Goal: Register for event/course

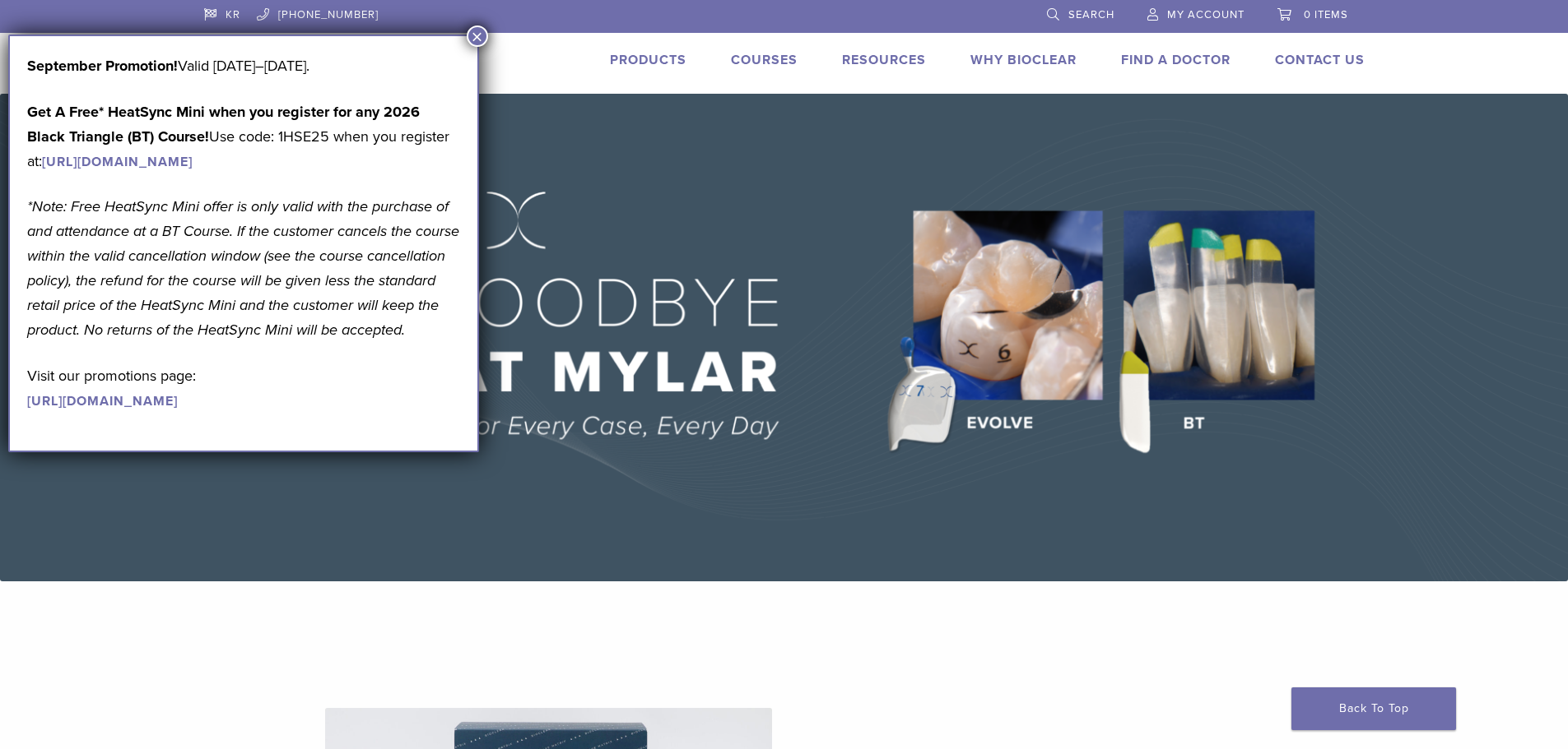
click at [731, 68] on link "Courses" at bounding box center [764, 60] width 67 height 17
click at [477, 36] on button "×" at bounding box center [477, 36] width 21 height 21
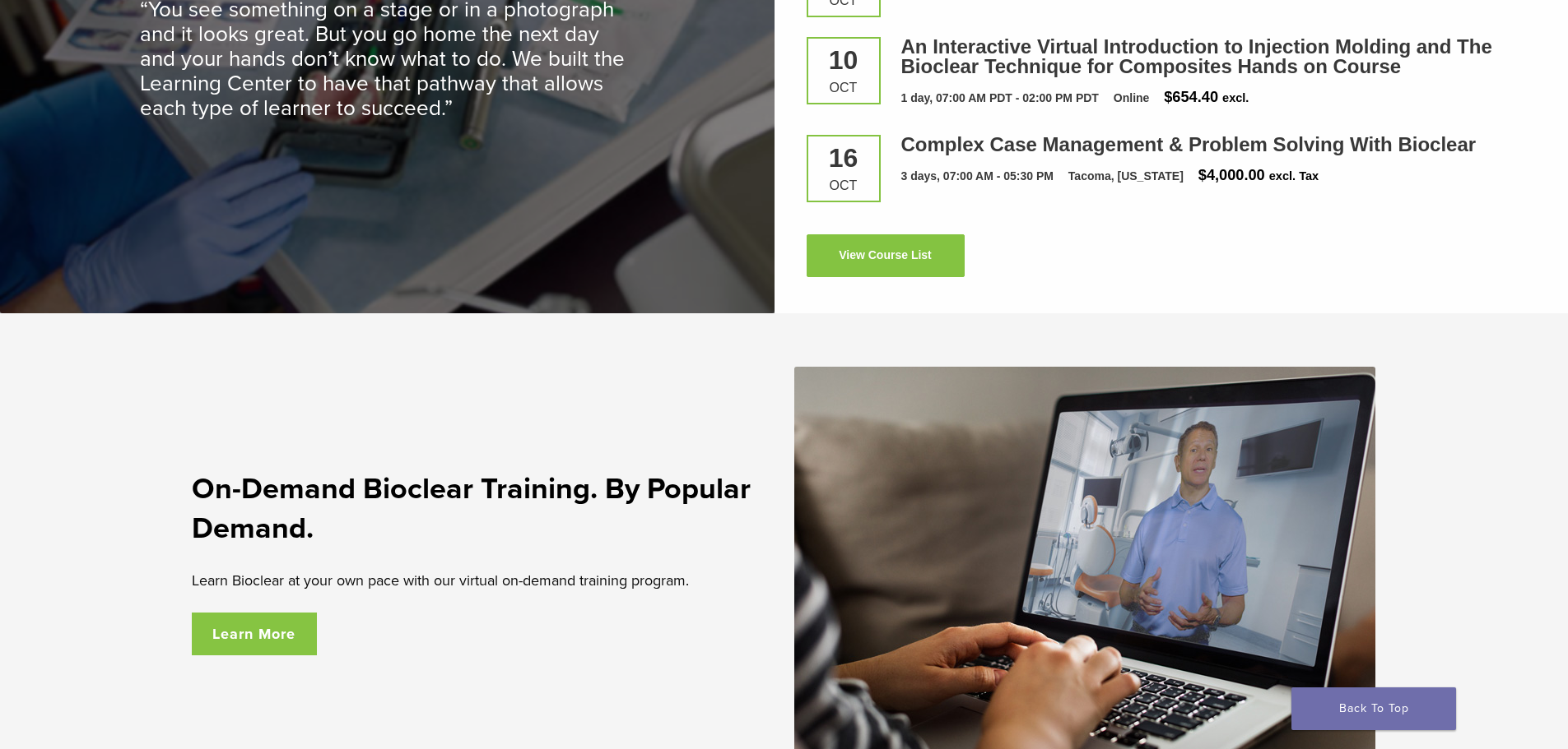
scroll to position [2575, 0]
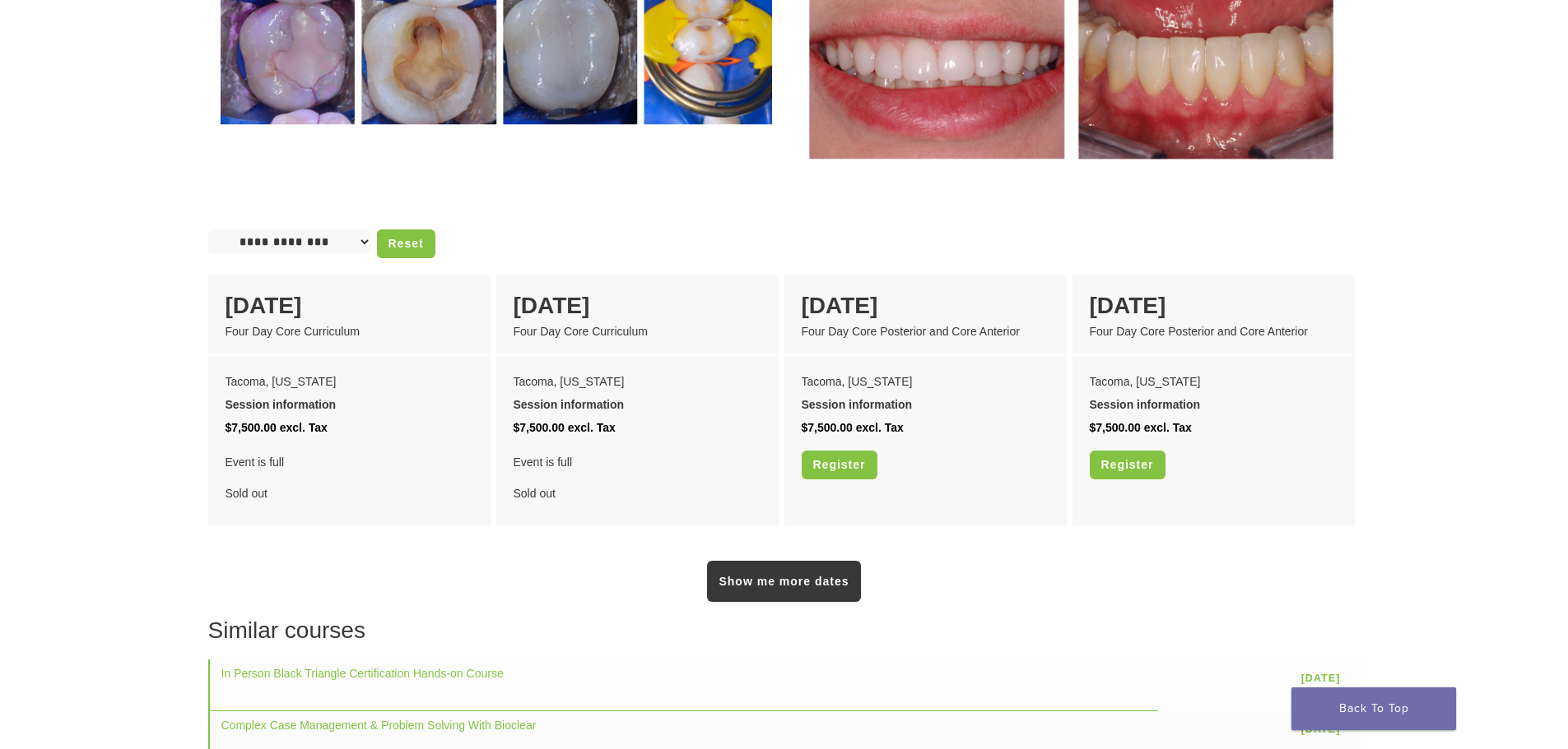
scroll to position [1234, 0]
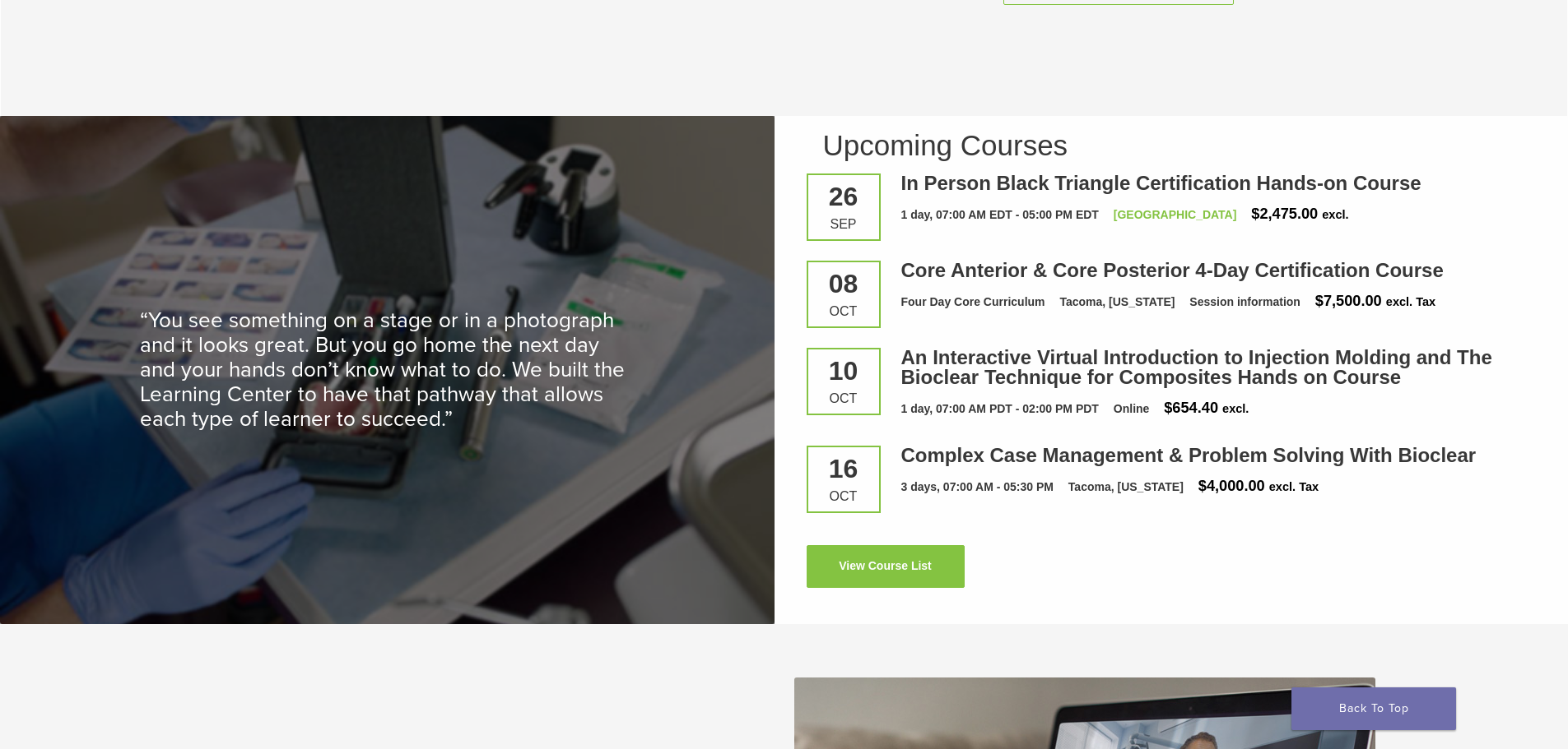
scroll to position [2657, 0]
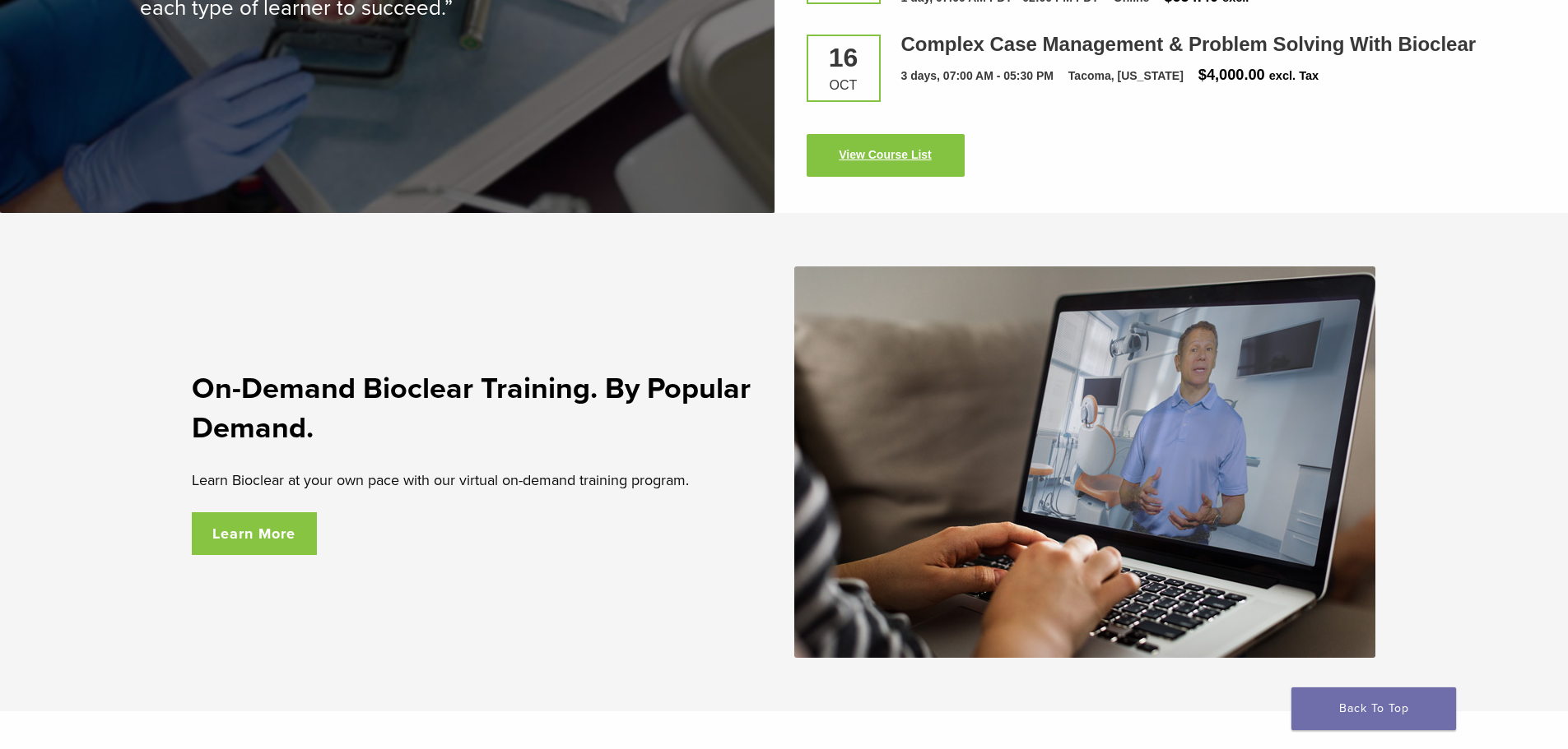
click at [935, 177] on link "View Course List" at bounding box center [885, 155] width 158 height 43
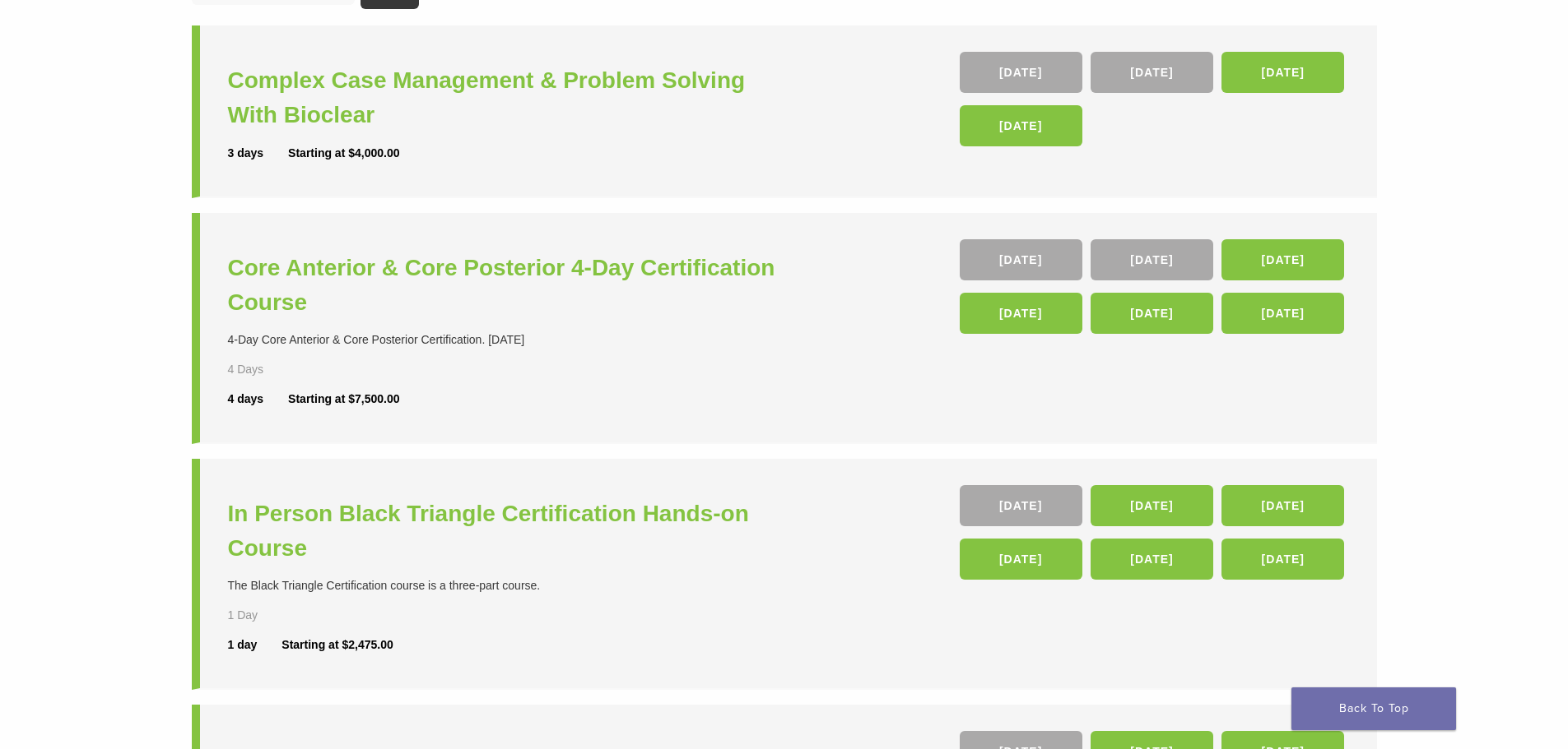
scroll to position [83, 0]
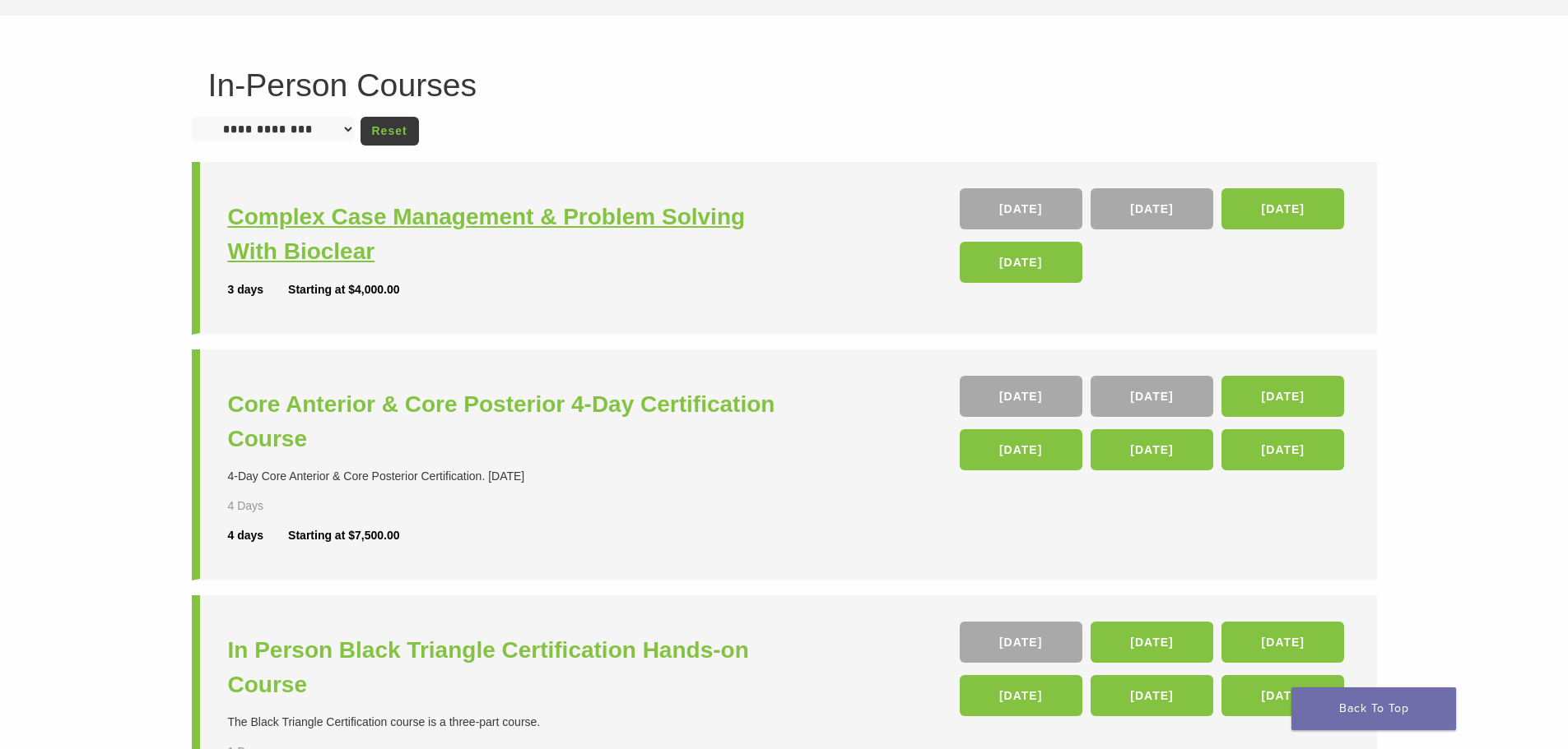
click at [448, 235] on h3 "Complex Case Management & Problem Solving With Bioclear" at bounding box center [508, 235] width 560 height 69
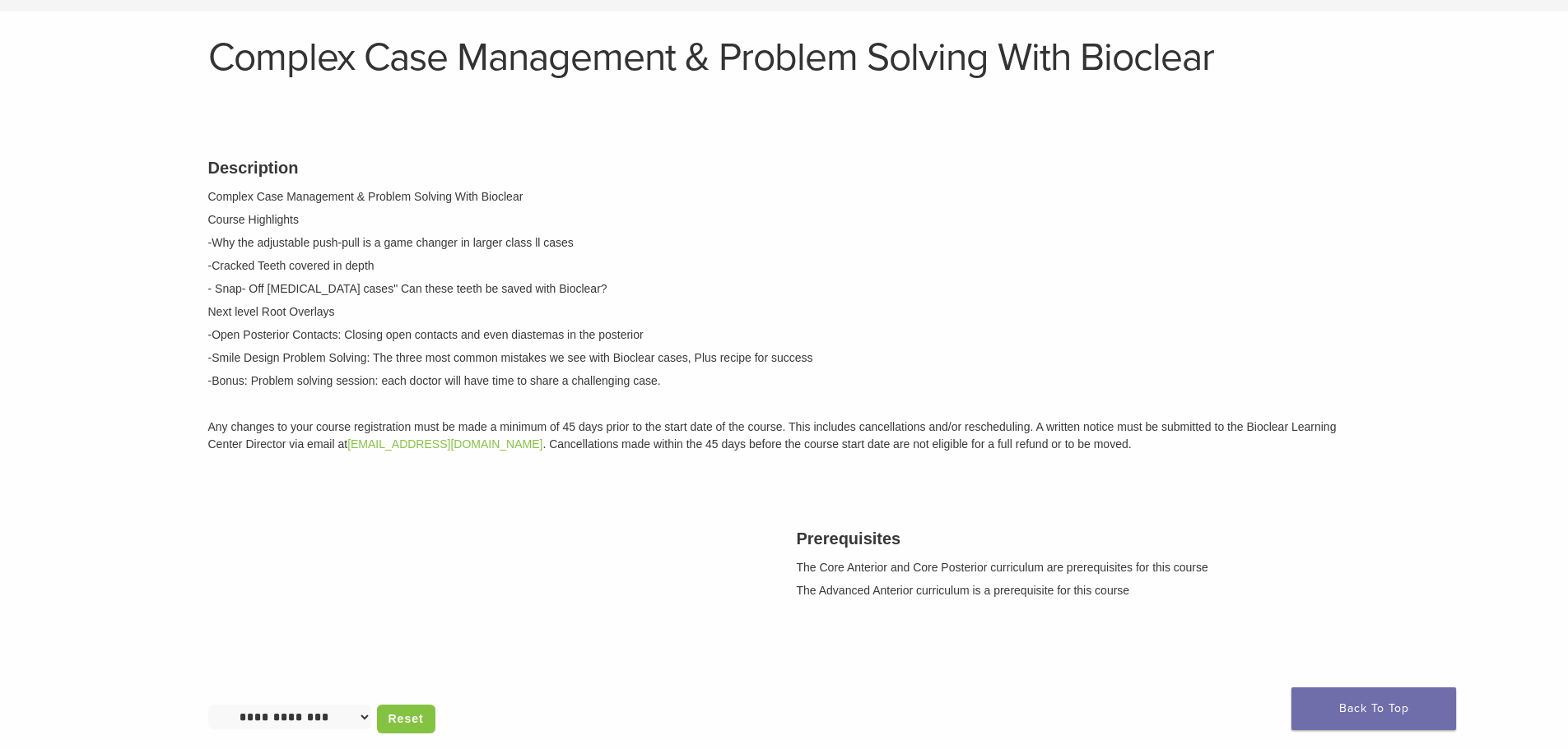
scroll to position [164, 0]
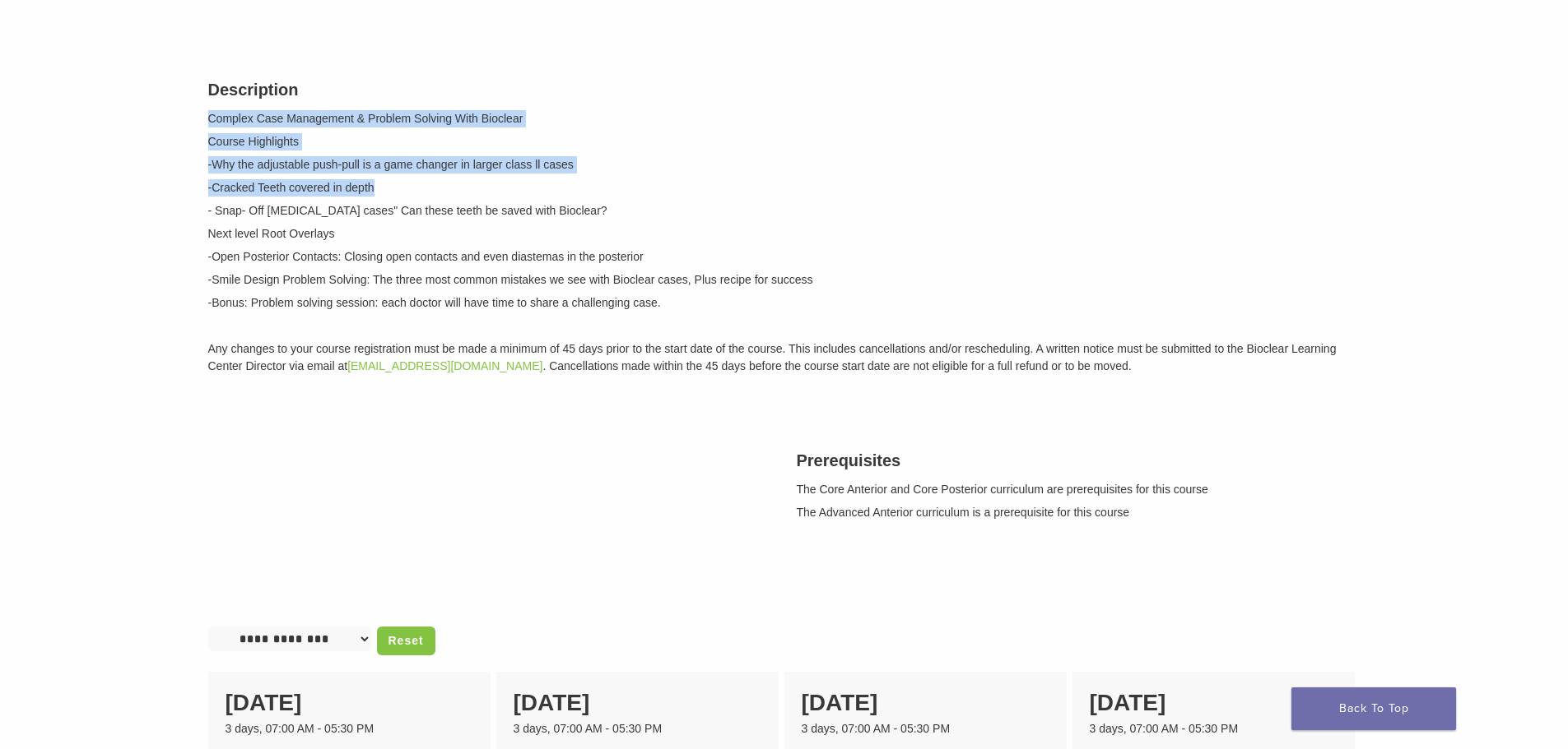
drag, startPoint x: 208, startPoint y: 187, endPoint x: 556, endPoint y: 247, distance: 353.1
click at [556, 247] on div "Description Complex Case Management & Problem Solving With Bioclear Course High…" at bounding box center [784, 225] width 1177 height 337
click at [556, 196] on p "-Cracked Teeth covered in depth" at bounding box center [784, 187] width 1152 height 17
drag, startPoint x: 204, startPoint y: 185, endPoint x: 549, endPoint y: 259, distance: 352.8
click at [549, 259] on div "Description Complex Case Management & Problem Solving With Bioclear Course High…" at bounding box center [784, 225] width 1177 height 337
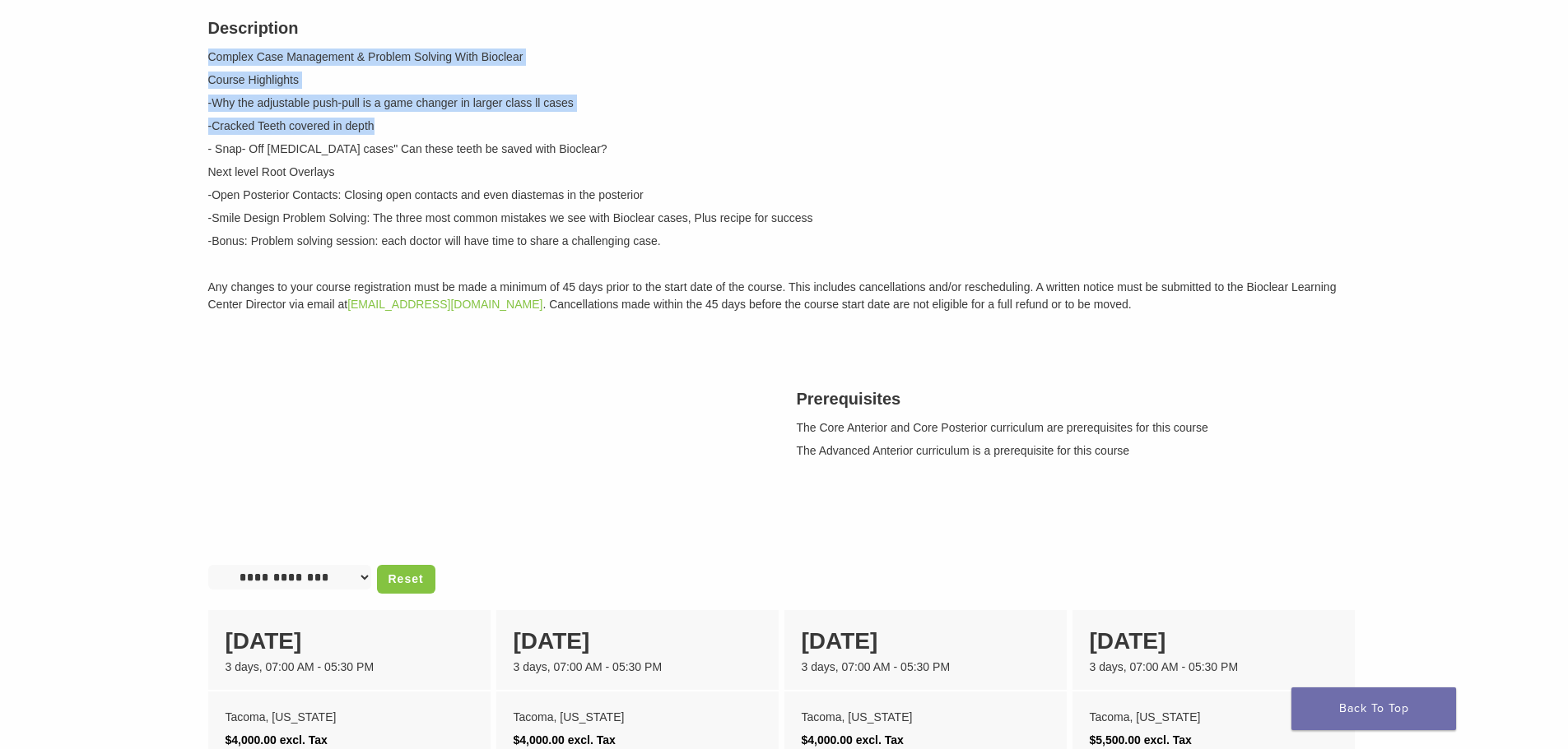
scroll to position [247, 0]
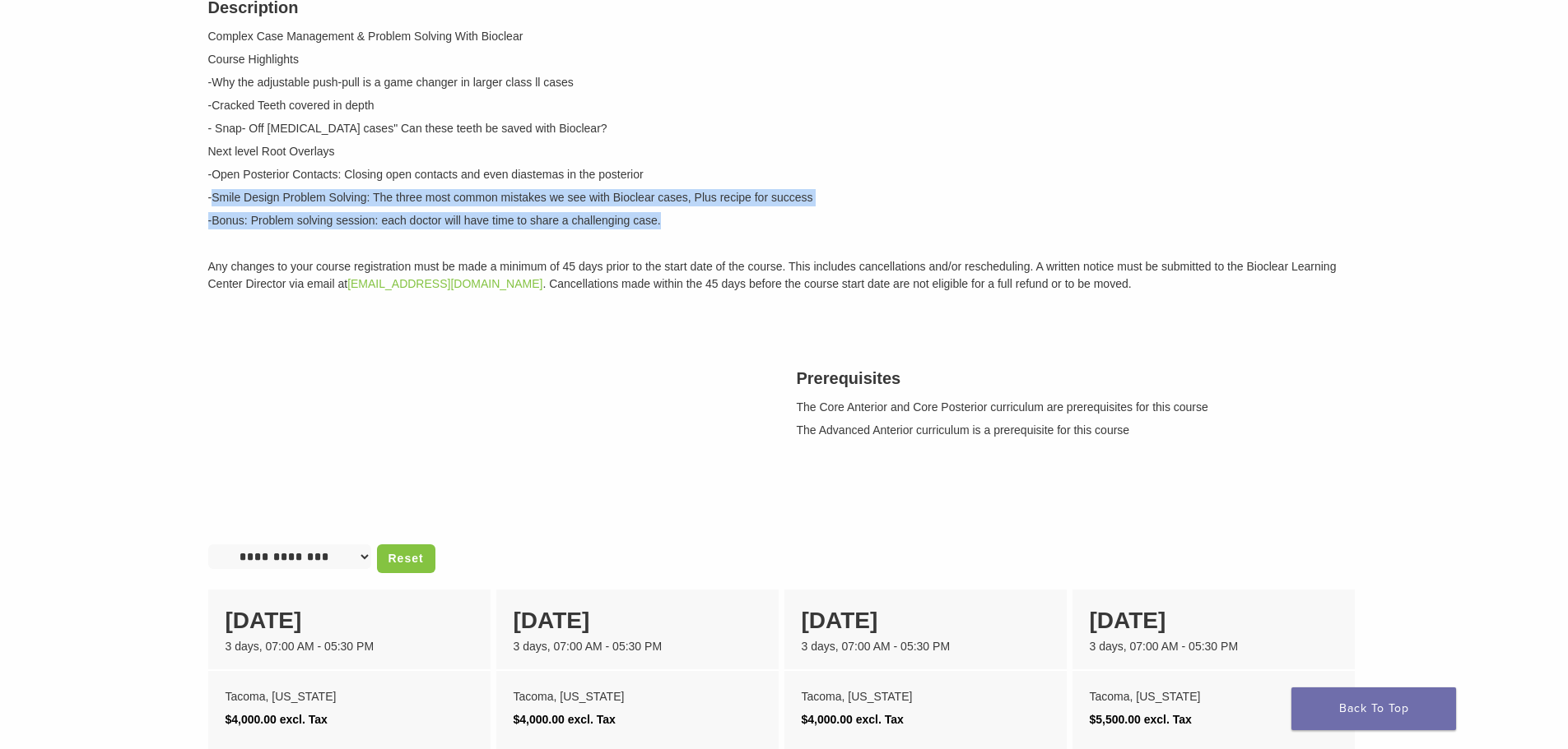
drag, startPoint x: 214, startPoint y: 260, endPoint x: 856, endPoint y: 288, distance: 642.6
click at [856, 288] on div "Description Complex Case Management & Problem Solving With Bioclear Course High…" at bounding box center [784, 142] width 1177 height 337
click at [856, 229] on p "-Bonus: Problem solving session: each doctor will have time to share a challeng…" at bounding box center [784, 220] width 1152 height 17
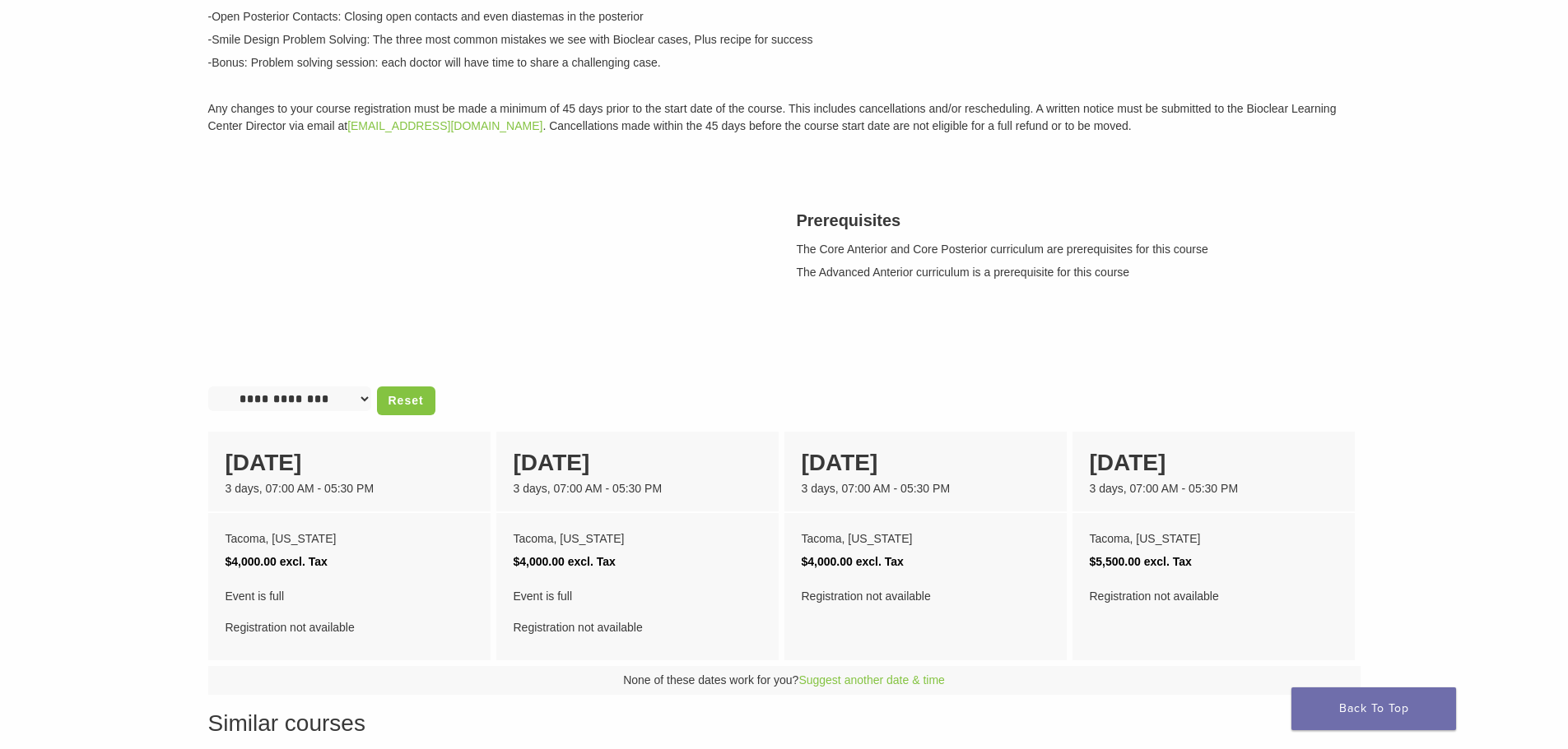
scroll to position [411, 0]
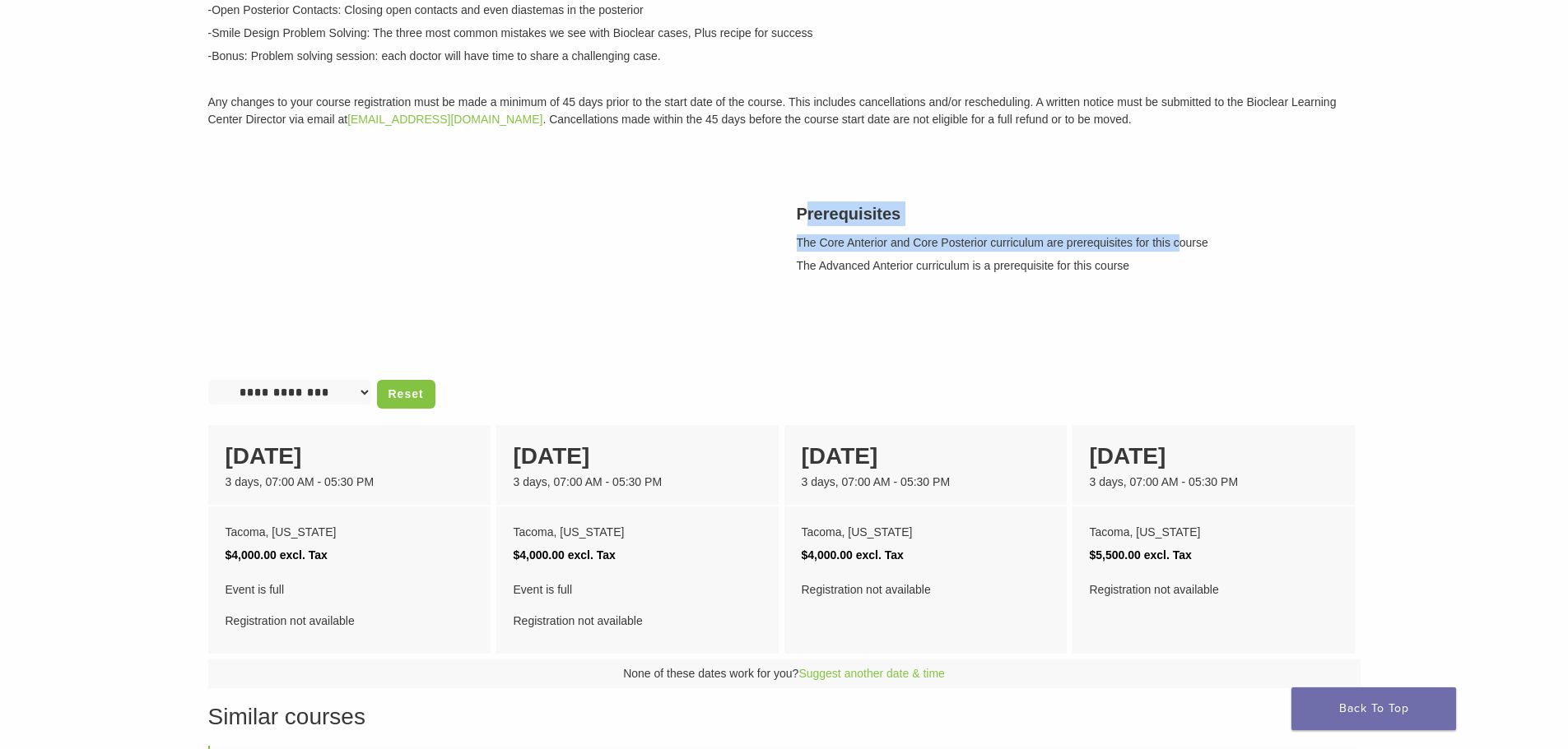
drag, startPoint x: 802, startPoint y: 276, endPoint x: 1178, endPoint y: 307, distance: 377.3
click at [1178, 293] on div "Prerequisites The Core Anterior and Core Posterior curriculum are prerequisites…" at bounding box center [1078, 237] width 588 height 112
click at [1179, 251] on p "The Core Anterior and Core Posterior curriculum are prerequisites for this cour…" at bounding box center [1078, 243] width 564 height 17
drag, startPoint x: 782, startPoint y: 277, endPoint x: 1140, endPoint y: 338, distance: 363.2
click at [1140, 338] on div "Description Complex Case Management & Problem Solving With Bioclear Course High…" at bounding box center [784, 98] width 1177 height 577
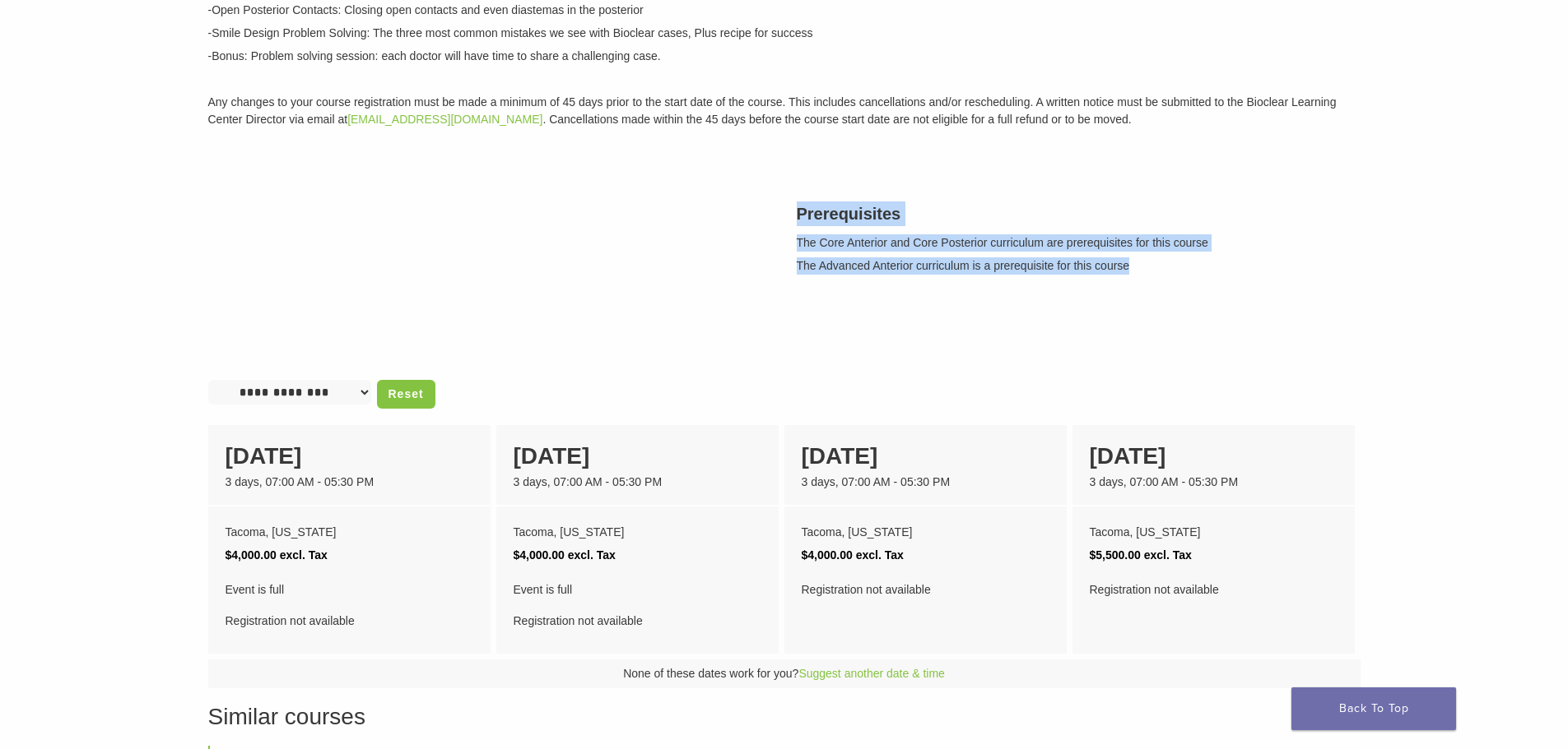
click at [1140, 275] on p "The Advanced Anterior curriculum is a prerequisite for this course" at bounding box center [1078, 266] width 564 height 17
drag, startPoint x: 777, startPoint y: 260, endPoint x: 1197, endPoint y: 346, distance: 428.7
click at [1197, 346] on div "Description Complex Case Management & Problem Solving With Bioclear Course High…" at bounding box center [784, 98] width 1177 height 577
click at [1196, 293] on div "Prerequisites The Core Anterior and Core Posterior curriculum are prerequisites…" at bounding box center [1078, 237] width 588 height 112
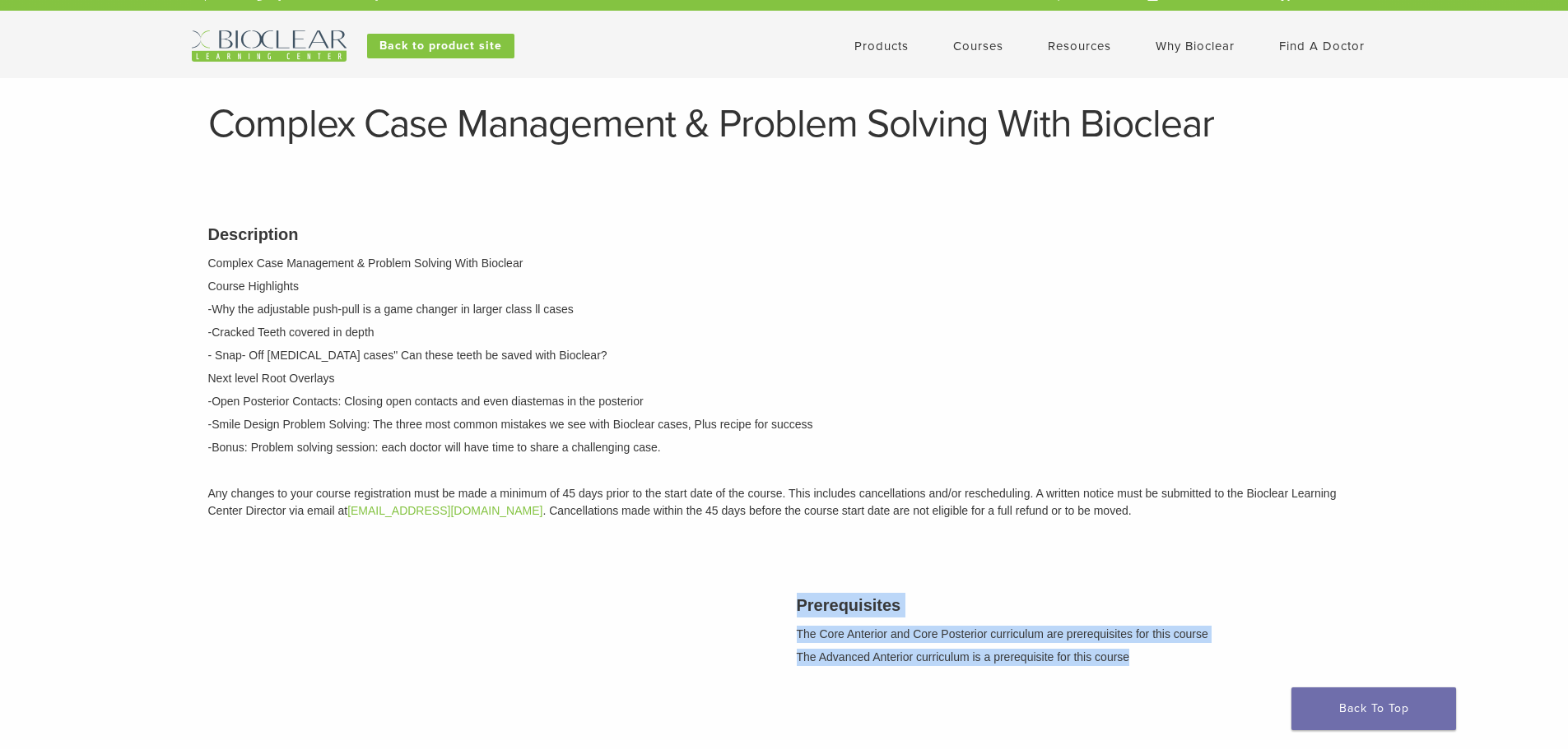
scroll to position [0, 0]
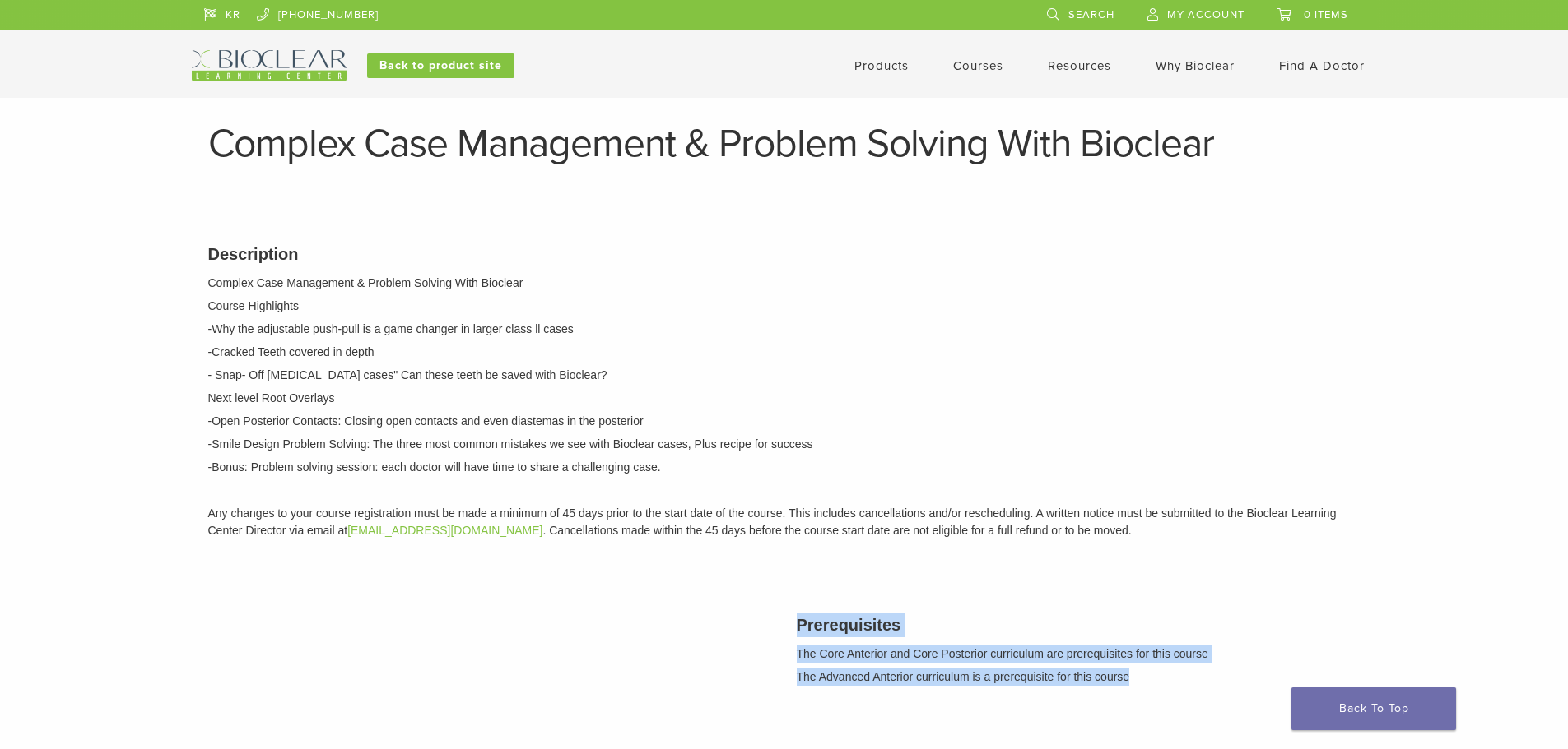
click at [1004, 73] on link "Courses" at bounding box center [978, 66] width 50 height 15
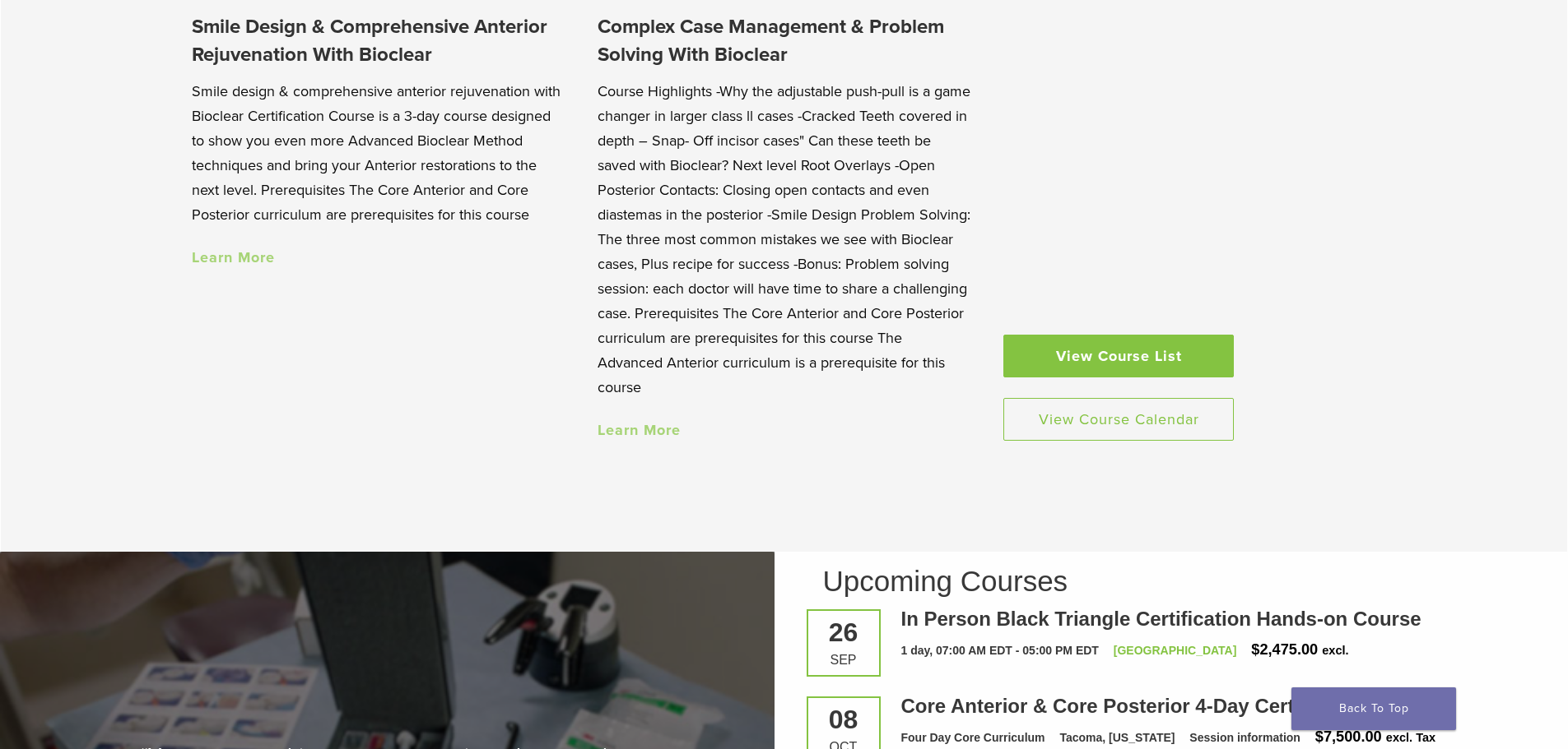
scroll to position [1974, 0]
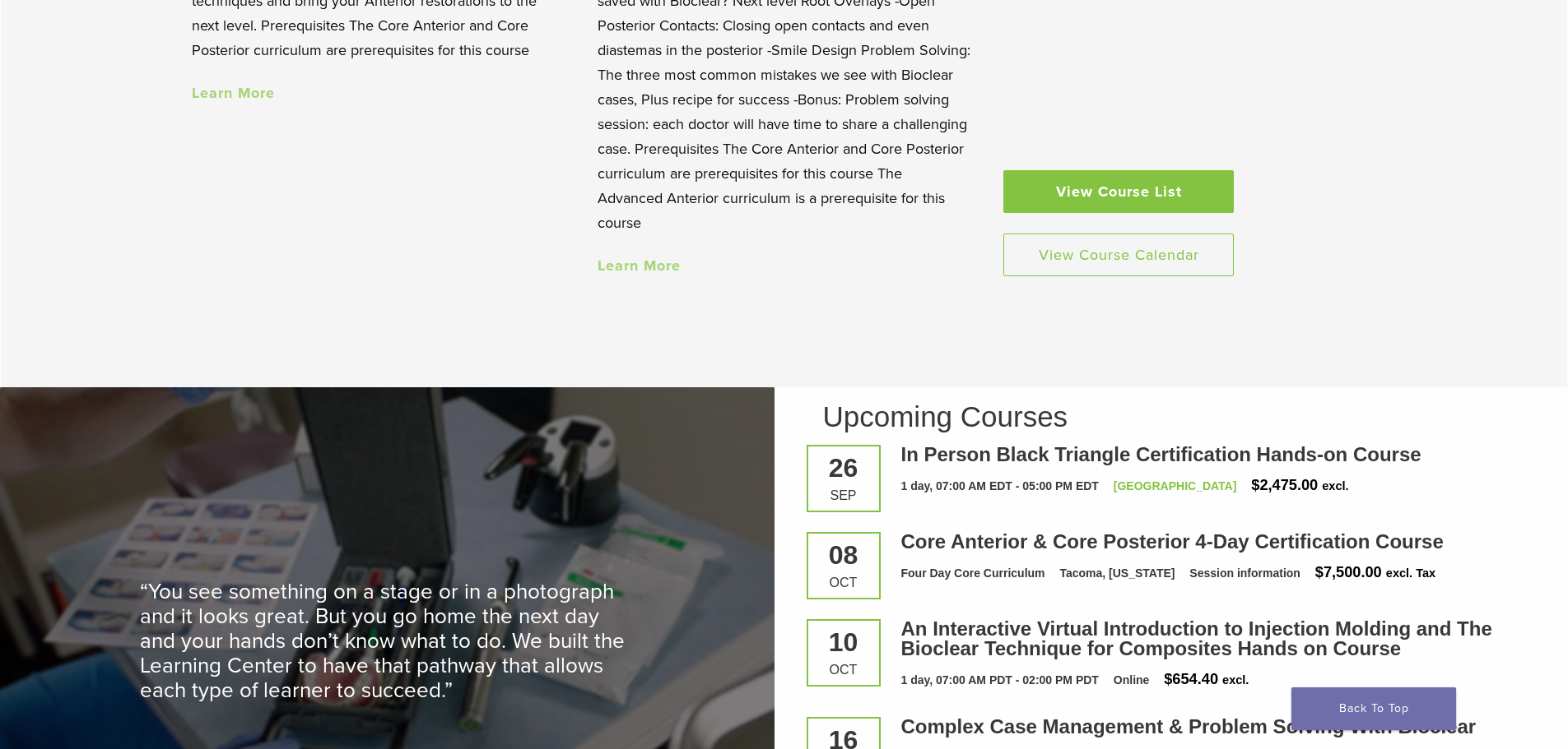
click at [1073, 213] on link "View Course List" at bounding box center [1118, 192] width 230 height 43
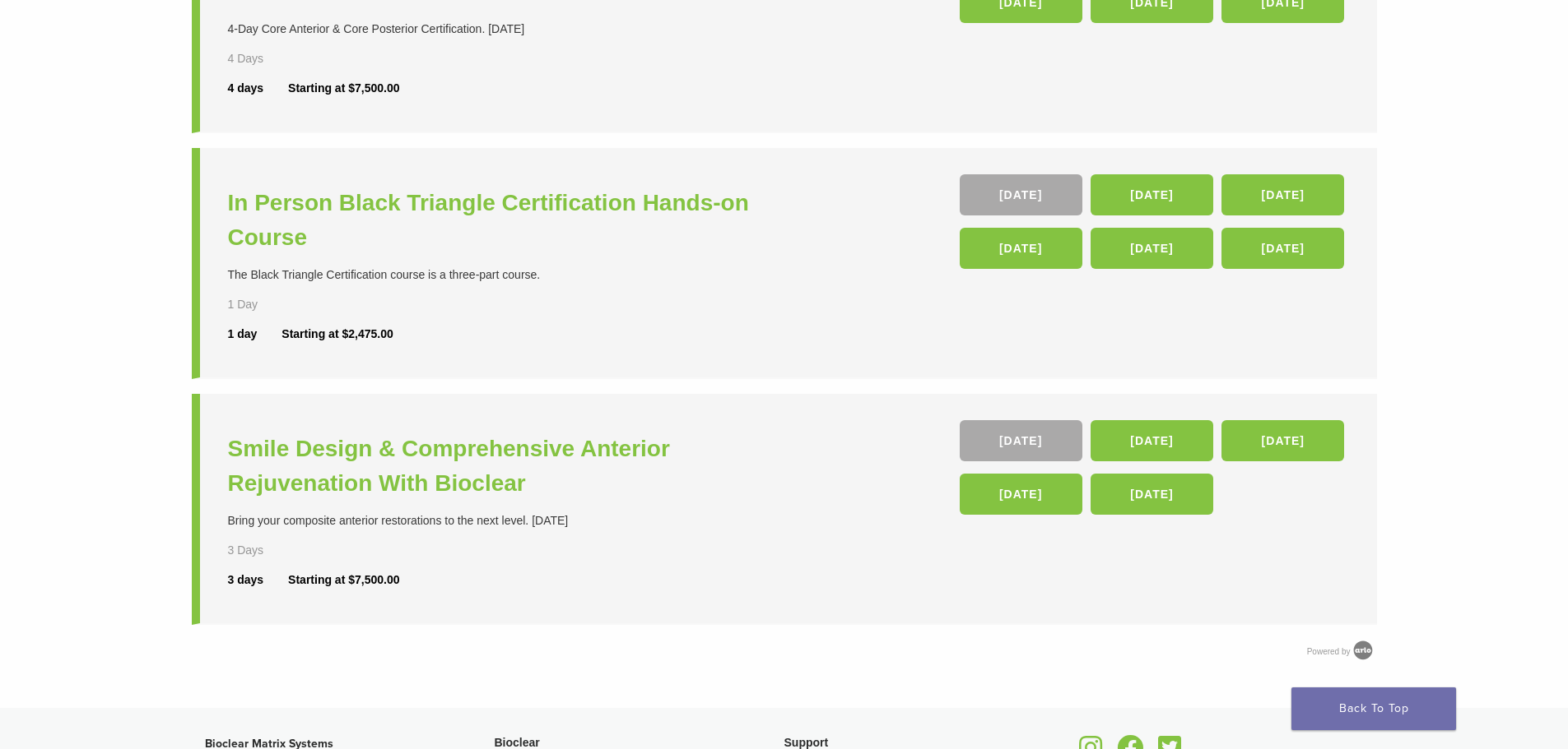
scroll to position [576, 0]
